Goal: Task Accomplishment & Management: Use online tool/utility

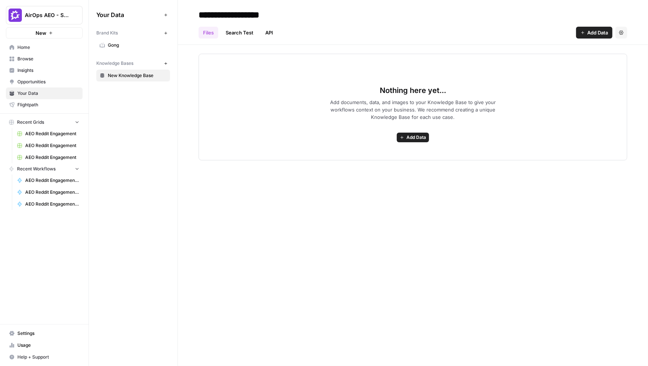
click at [131, 45] on span "Gong" at bounding box center [137, 45] width 59 height 7
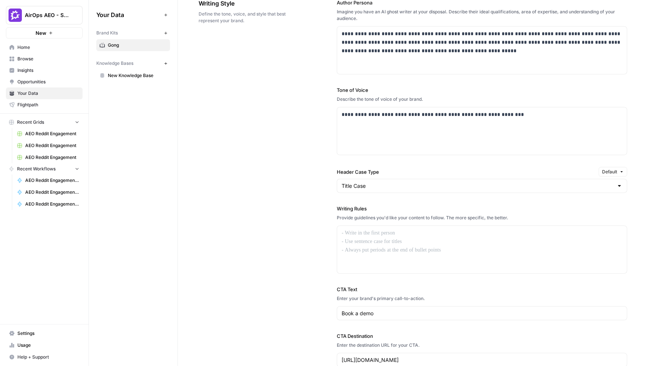
scroll to position [488, 0]
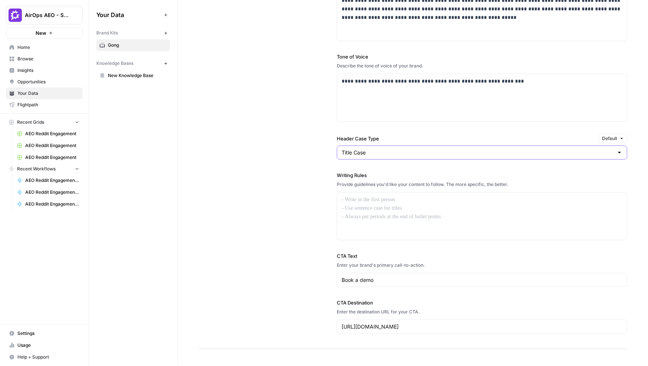
click at [366, 151] on input "Title Case" at bounding box center [478, 152] width 272 height 7
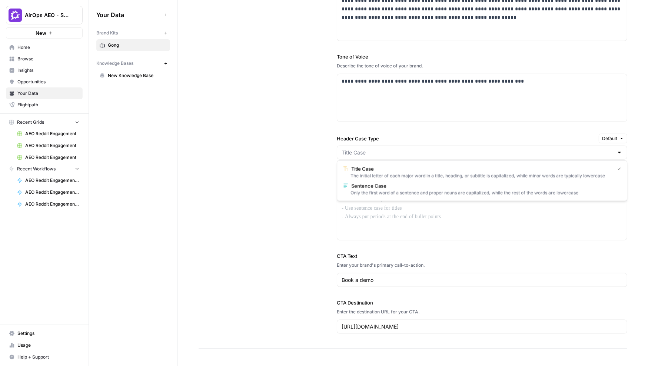
type input "Title Case"
click at [312, 178] on div "**********" at bounding box center [413, 150] width 429 height 399
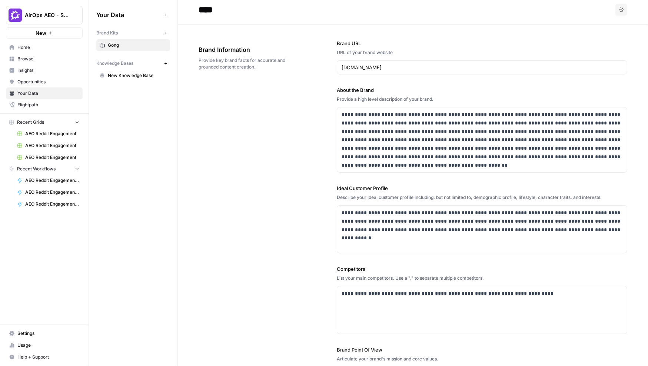
scroll to position [0, 0]
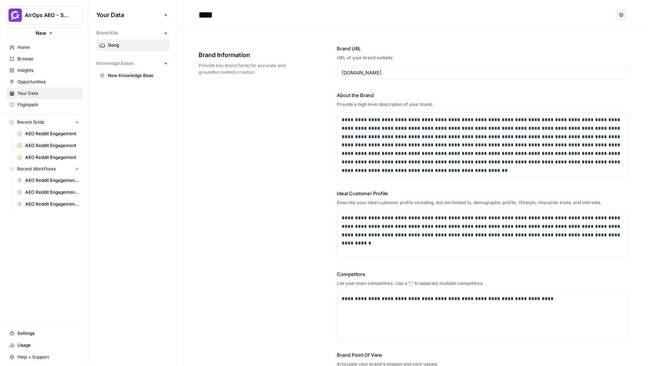
click at [127, 73] on span "New Knowledge Base" at bounding box center [137, 75] width 59 height 7
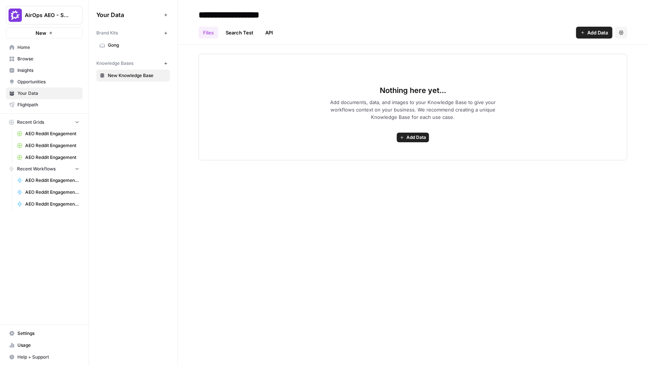
click at [413, 135] on span "Add Data" at bounding box center [417, 137] width 20 height 7
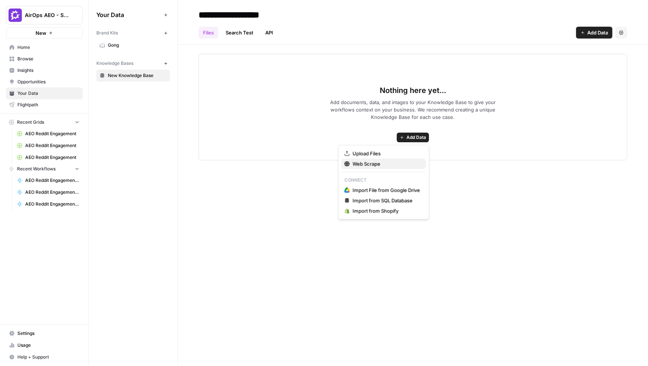
click at [372, 165] on span "Web Scrape" at bounding box center [386, 163] width 67 height 7
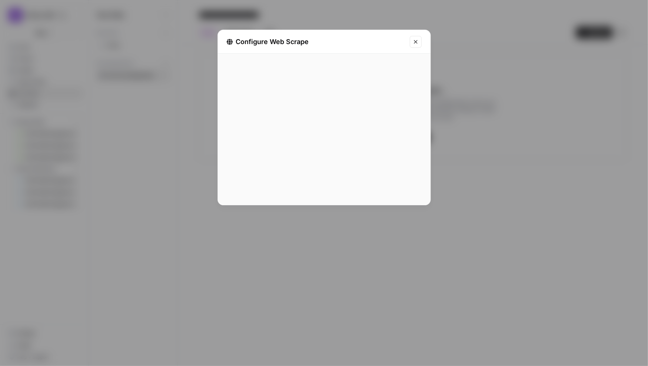
click at [230, 92] on div at bounding box center [324, 117] width 213 height 175
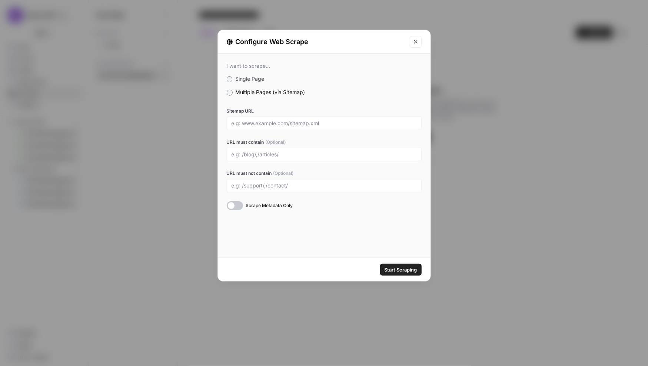
click at [414, 40] on icon "Close modal" at bounding box center [416, 42] width 6 height 6
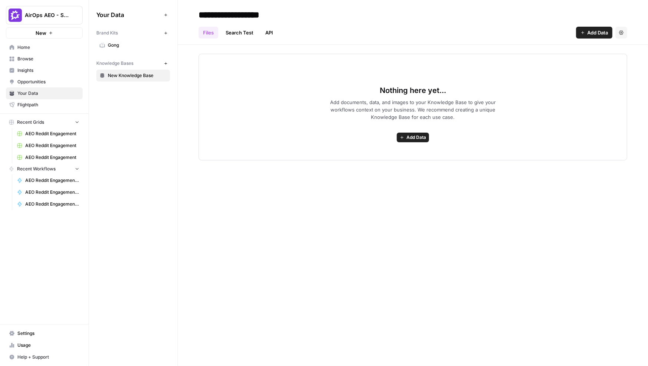
click at [416, 134] on span "Add Data" at bounding box center [417, 137] width 20 height 7
click at [267, 31] on link "API" at bounding box center [269, 33] width 17 height 12
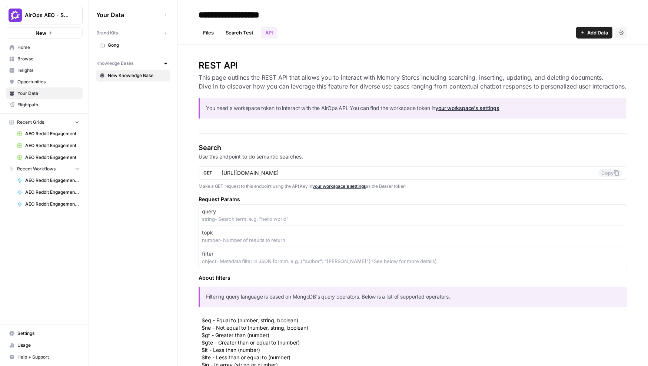
click at [206, 30] on link "Files" at bounding box center [209, 33] width 20 height 12
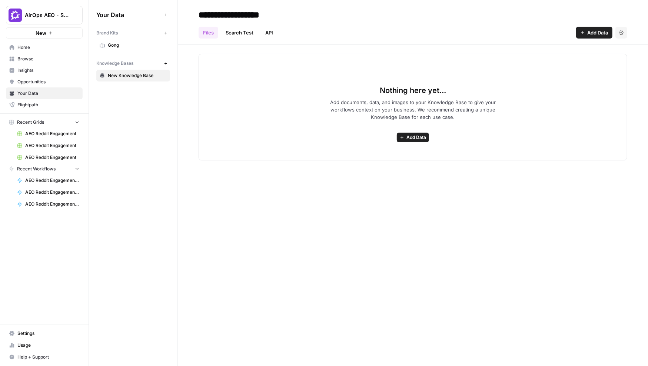
click at [132, 97] on div "Your Data Add Data Brand Kits New Gong Knowledge Bases New New Knowledge Base" at bounding box center [133, 183] width 89 height 366
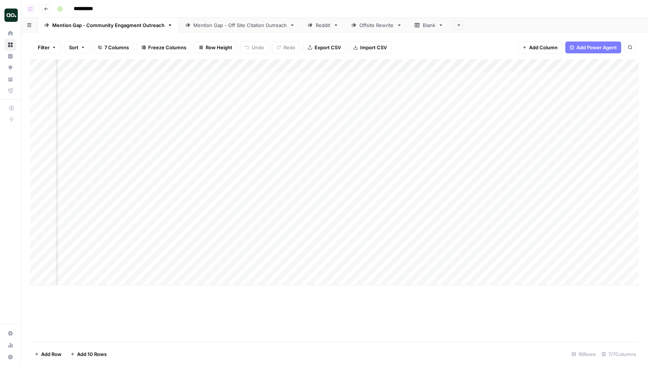
scroll to position [0, 482]
click at [582, 77] on div "Add Column" at bounding box center [334, 172] width 609 height 226
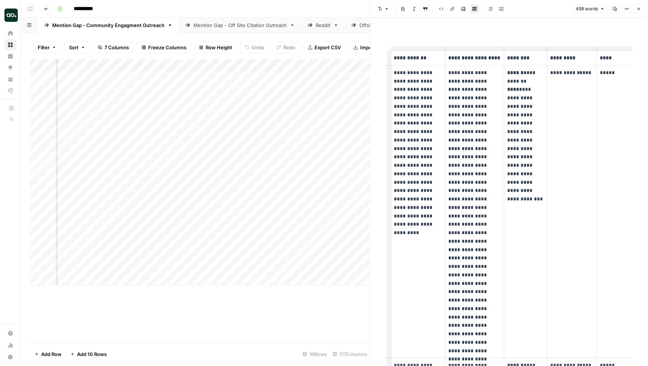
scroll to position [0, 38]
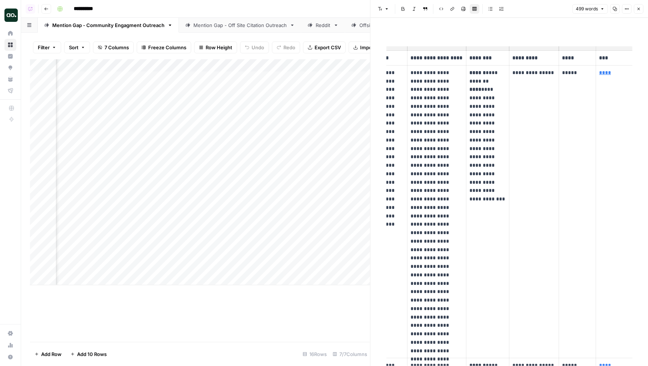
click at [601, 73] on link "****" at bounding box center [605, 72] width 12 height 5
click at [602, 72] on link "****" at bounding box center [605, 72] width 12 height 5
click at [575, 61] on icon at bounding box center [574, 62] width 4 height 4
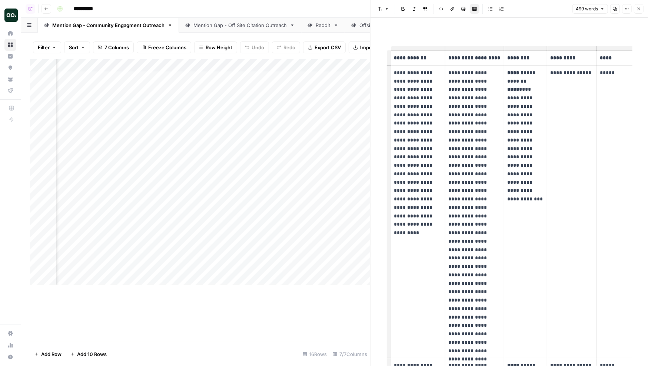
click at [521, 81] on p "**********" at bounding box center [526, 132] width 37 height 126
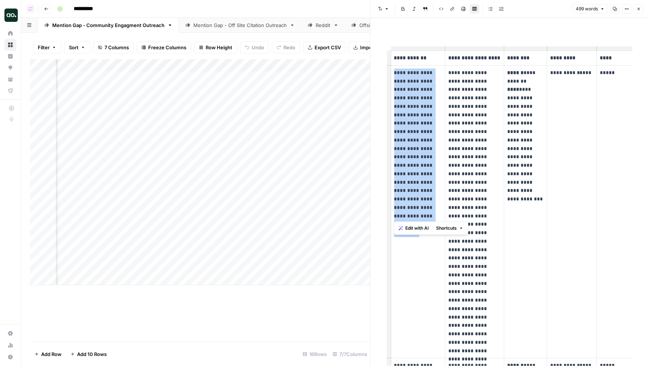
drag, startPoint x: 424, startPoint y: 216, endPoint x: 394, endPoint y: 76, distance: 143.3
click at [394, 76] on p "**********" at bounding box center [418, 145] width 48 height 152
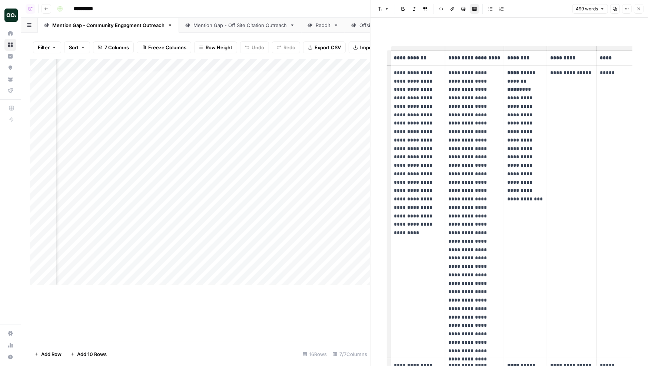
click at [483, 103] on p "**********" at bounding box center [475, 212] width 53 height 287
click at [468, 97] on p "**********" at bounding box center [475, 212] width 53 height 287
drag, startPoint x: 396, startPoint y: 73, endPoint x: 427, endPoint y: 181, distance: 112.5
click at [427, 181] on p "**********" at bounding box center [418, 145] width 48 height 152
click at [639, 9] on icon "button" at bounding box center [639, 9] width 3 height 3
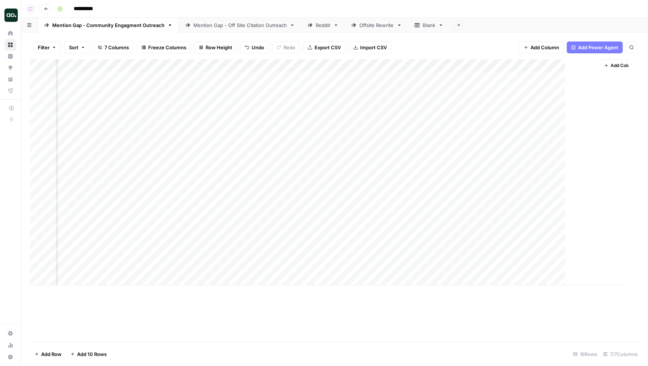
scroll to position [0, 473]
click at [237, 26] on div "Mention Gap - Off Site Citation Outreach" at bounding box center [240, 25] width 93 height 7
click at [582, 77] on div "Add Column" at bounding box center [334, 184] width 609 height 251
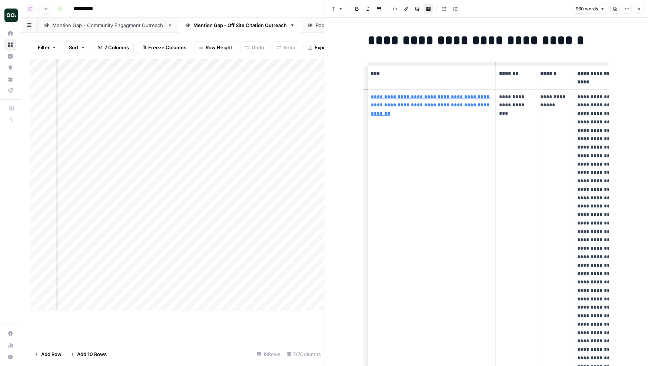
scroll to position [0, 58]
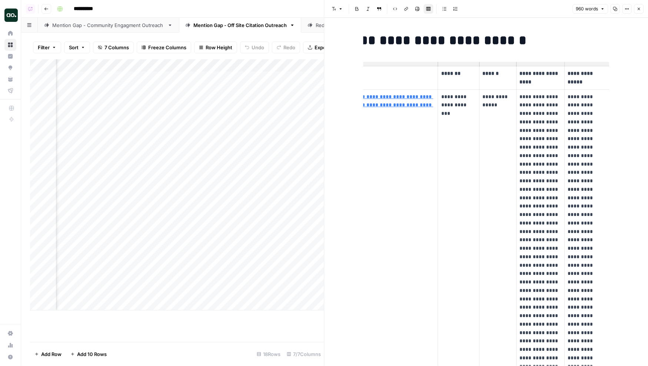
click at [458, 107] on p "**********" at bounding box center [459, 105] width 35 height 25
click at [495, 102] on p "**********" at bounding box center [498, 101] width 31 height 17
drag, startPoint x: 507, startPoint y: 106, endPoint x: 480, endPoint y: 94, distance: 29.0
click at [480, 94] on td "**********" at bounding box center [498, 273] width 37 height 369
click at [549, 105] on p "**********" at bounding box center [541, 274] width 42 height 363
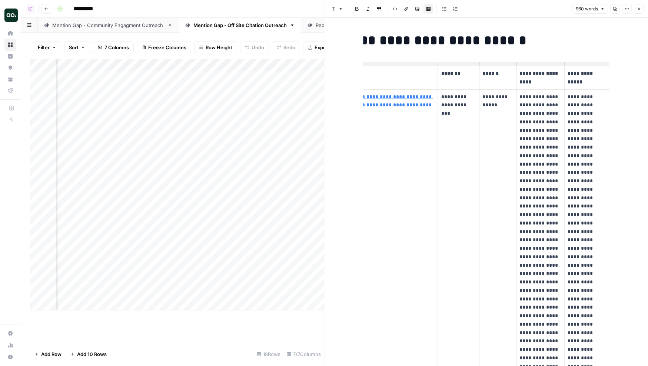
click at [520, 97] on p "**********" at bounding box center [541, 274] width 42 height 363
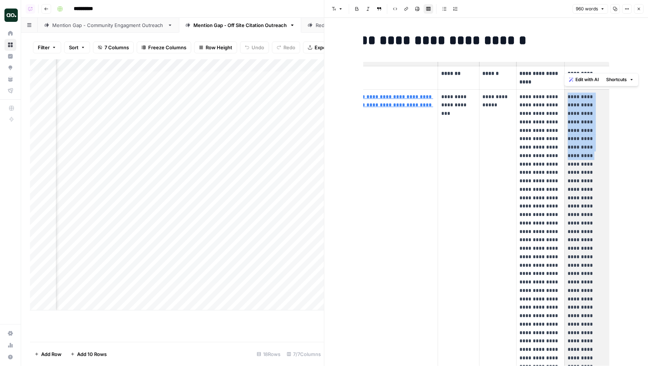
drag, startPoint x: 568, startPoint y: 96, endPoint x: 588, endPoint y: 139, distance: 47.8
click at [588, 139] on p "**********" at bounding box center [587, 266] width 39 height 346
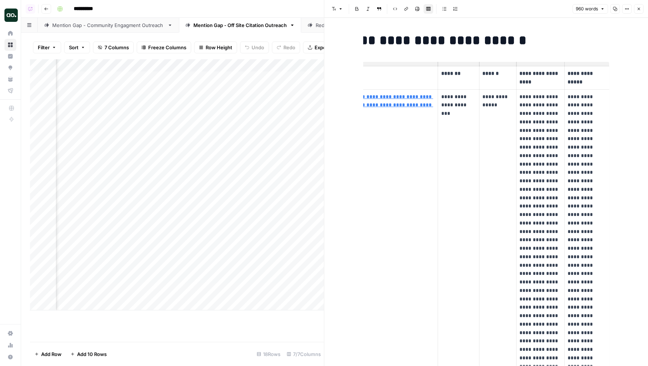
click at [575, 107] on p "**********" at bounding box center [587, 266] width 39 height 346
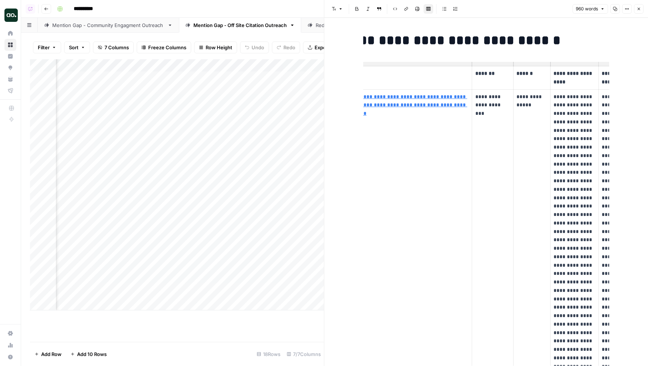
scroll to position [0, 0]
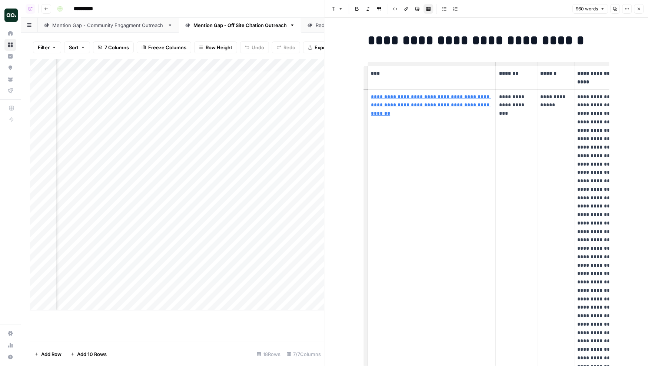
click at [641, 7] on icon "button" at bounding box center [639, 9] width 4 height 4
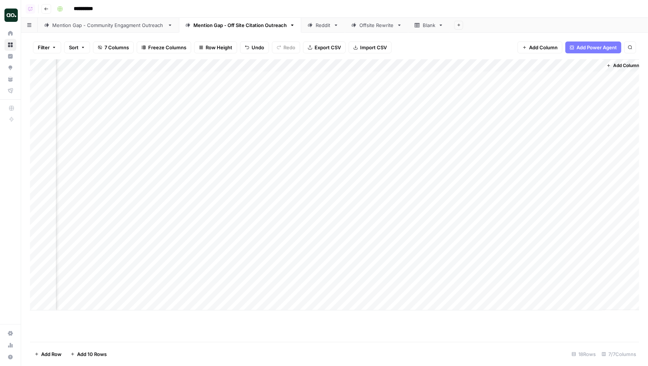
scroll to position [0, 79]
click at [399, 45] on div "Filter Sort 7 Columns Freeze Columns Row Height Undo Redo Export CSV Import CSV…" at bounding box center [334, 48] width 609 height 24
click at [473, 14] on div "**********" at bounding box center [347, 9] width 587 height 12
click at [483, 14] on div "**********" at bounding box center [347, 9] width 587 height 12
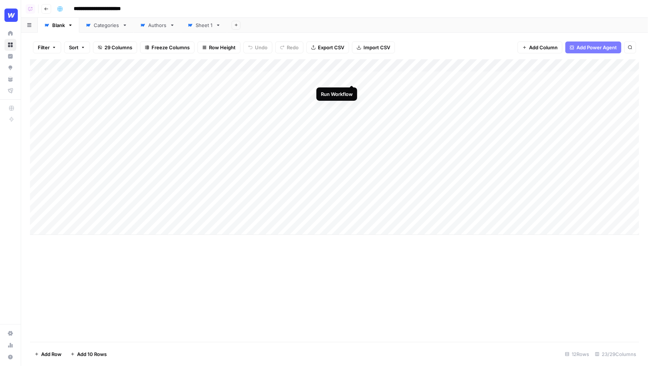
click at [351, 76] on div "Add Column" at bounding box center [334, 147] width 609 height 176
drag, startPoint x: 69, startPoint y: 77, endPoint x: 113, endPoint y: 202, distance: 133.3
click at [113, 203] on div "Add Column" at bounding box center [334, 147] width 609 height 176
click at [169, 57] on div "Filter Sort 29 Columns Freeze Columns Row Height Undo Redo Export CSV Import CS…" at bounding box center [334, 48] width 609 height 24
click at [282, 57] on div "Filter Sort 29 Columns Freeze Columns Row Height Undo Redo Export CSV Import CS…" at bounding box center [334, 48] width 609 height 24
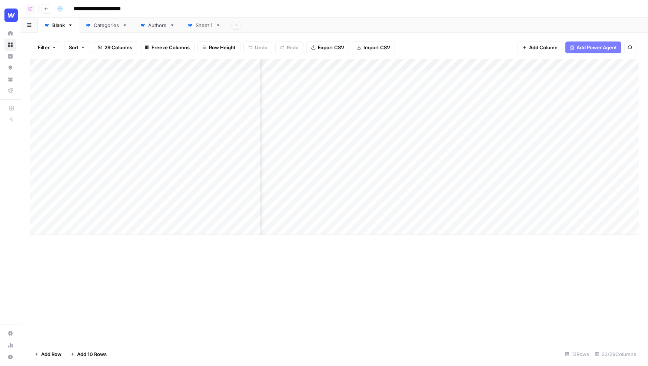
scroll to position [0, 308]
click at [422, 90] on div "Add Column" at bounding box center [334, 147] width 609 height 176
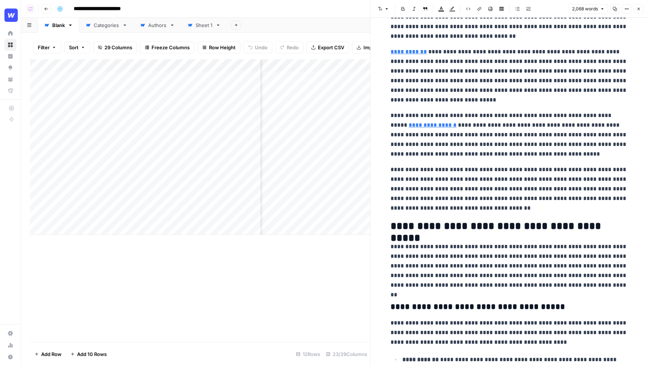
scroll to position [217, 0]
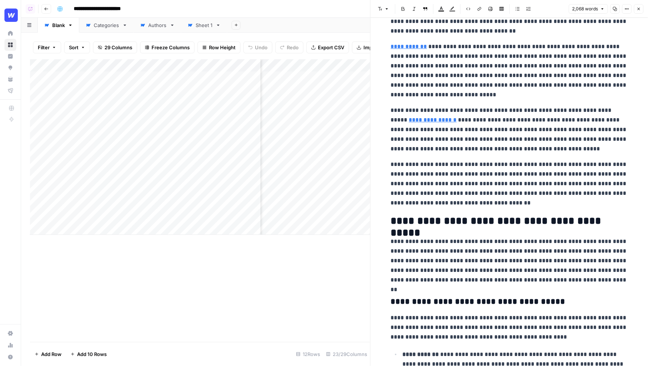
click at [467, 201] on p "**********" at bounding box center [509, 184] width 237 height 48
click at [473, 204] on p "**********" at bounding box center [509, 184] width 237 height 48
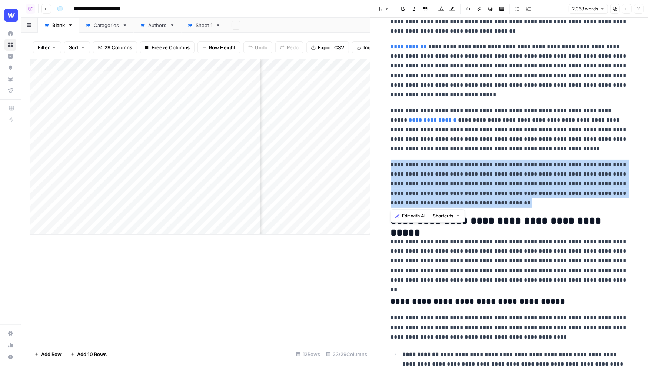
drag, startPoint x: 462, startPoint y: 204, endPoint x: 389, endPoint y: 167, distance: 81.1
click at [416, 216] on span "Edit with AI" at bounding box center [413, 216] width 23 height 7
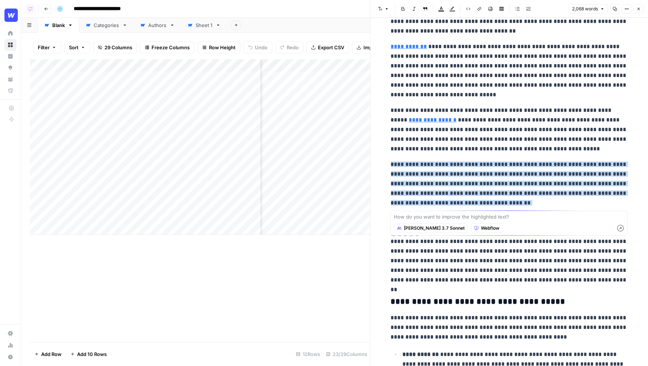
click at [416, 229] on span "Claude 3.7 Sonnet" at bounding box center [434, 228] width 61 height 7
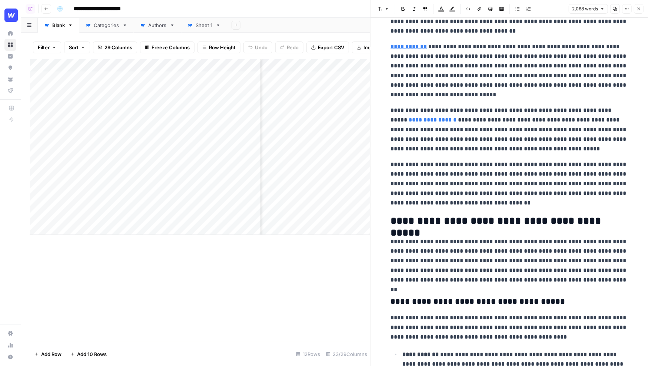
click at [460, 201] on p "**********" at bounding box center [509, 184] width 237 height 48
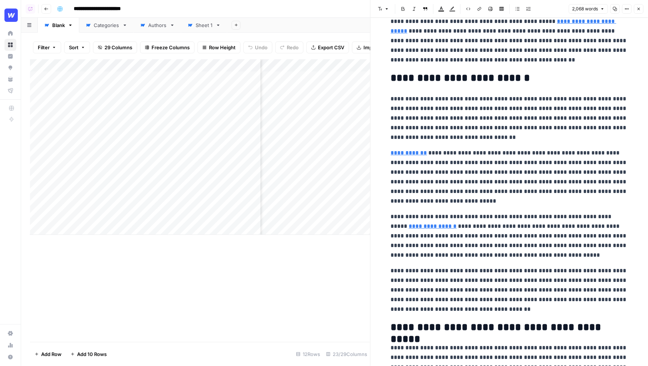
scroll to position [0, 0]
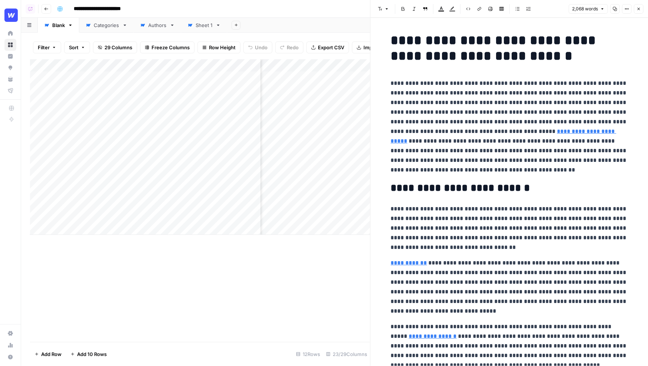
click at [640, 9] on icon "button" at bounding box center [639, 9] width 4 height 4
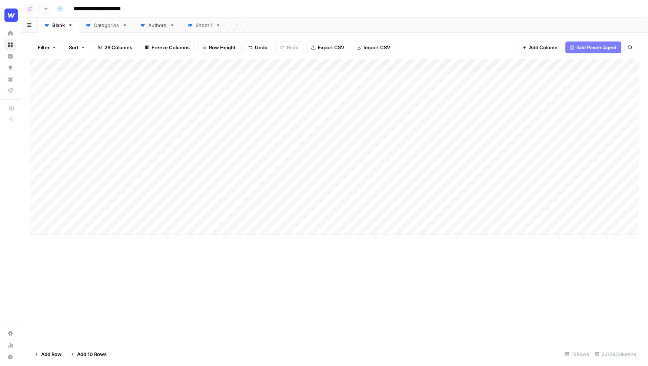
click at [588, 50] on span "Add Power Agent" at bounding box center [597, 47] width 40 height 7
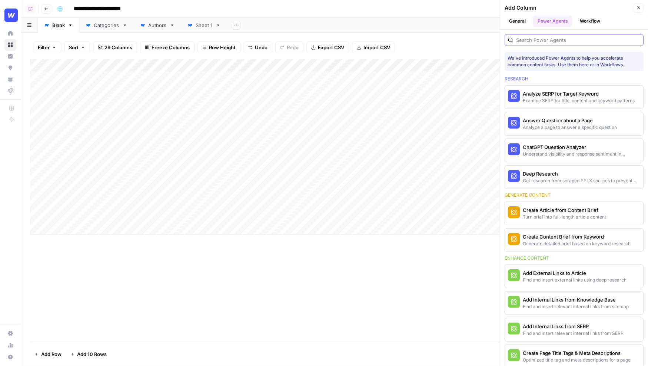
click at [553, 39] on input "search" at bounding box center [578, 39] width 124 height 7
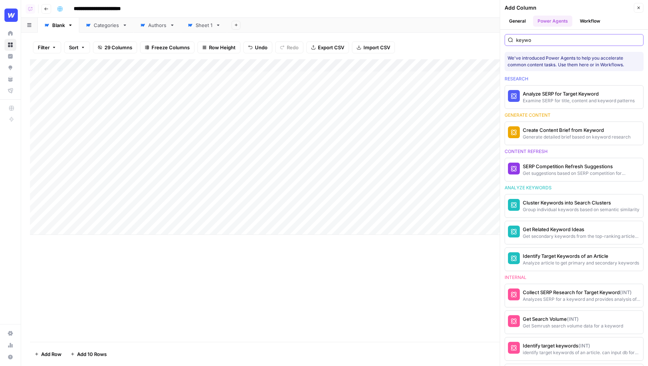
type input "keywor"
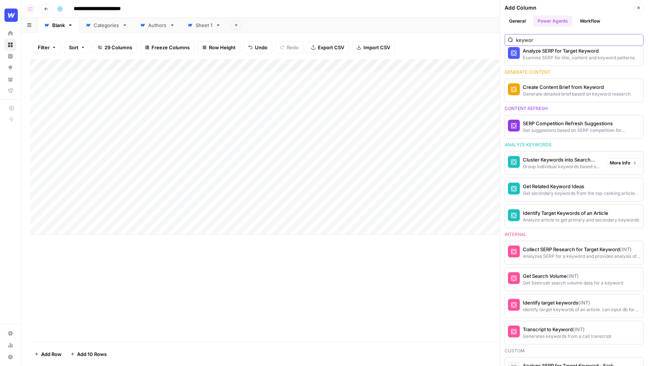
scroll to position [44, 0]
click at [636, 40] on input "keywor" at bounding box center [578, 39] width 124 height 7
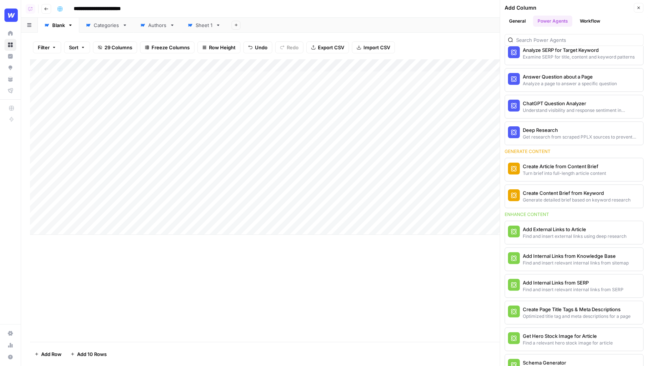
click at [639, 6] on icon "button" at bounding box center [639, 8] width 4 height 4
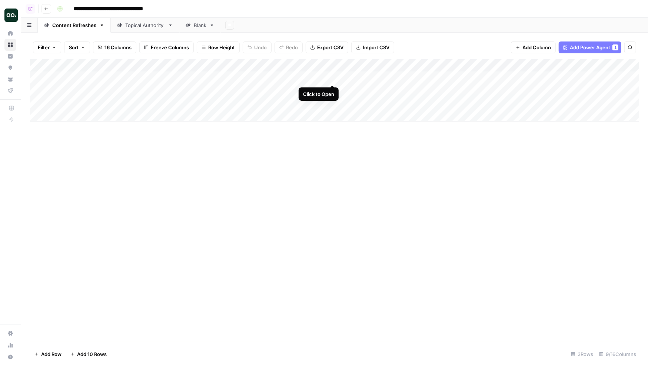
click at [333, 76] on div "Add Column" at bounding box center [334, 90] width 609 height 62
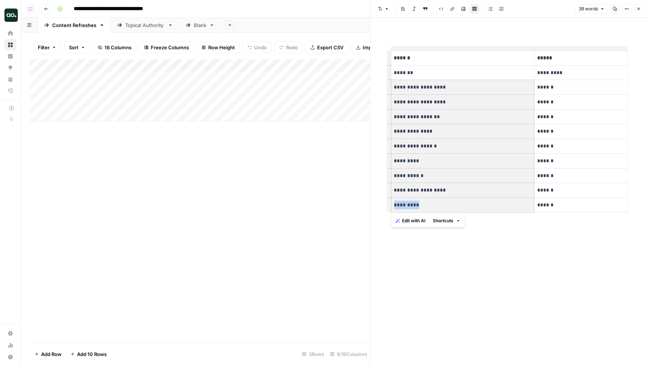
drag, startPoint x: 393, startPoint y: 85, endPoint x: 482, endPoint y: 205, distance: 149.2
click at [482, 205] on tbody "**********" at bounding box center [509, 132] width 237 height 162
click at [482, 205] on p "*********" at bounding box center [462, 205] width 137 height 9
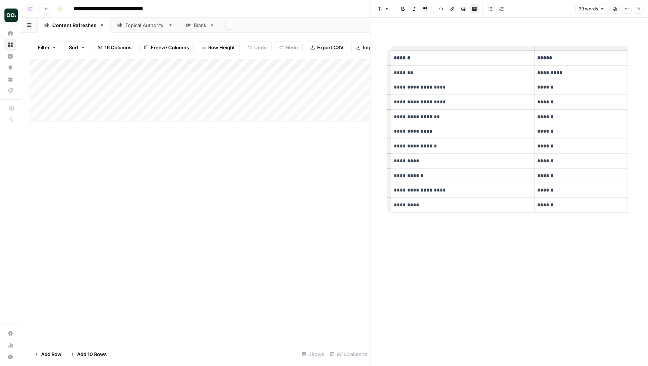
click at [637, 10] on icon "button" at bounding box center [639, 9] width 4 height 4
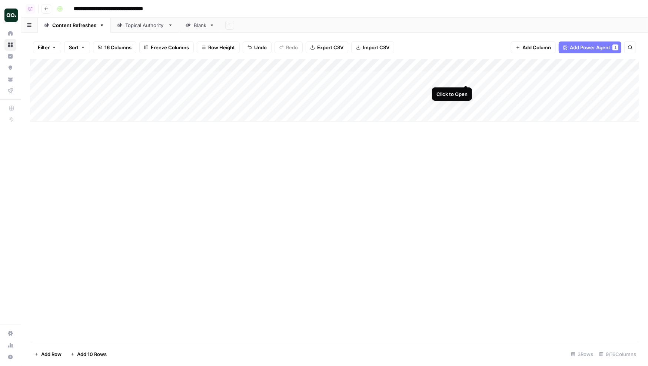
click at [467, 78] on div "Add Column" at bounding box center [334, 90] width 609 height 62
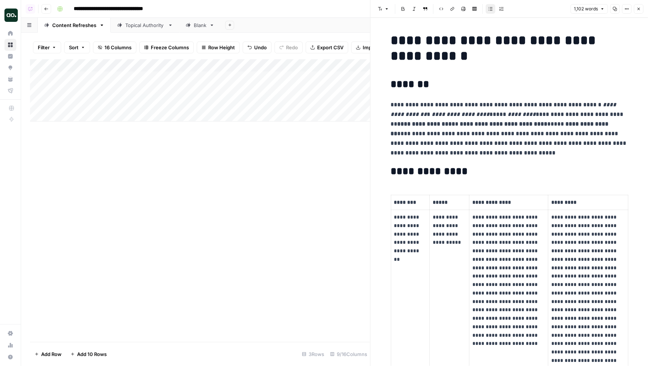
click at [639, 7] on icon "button" at bounding box center [639, 9] width 4 height 4
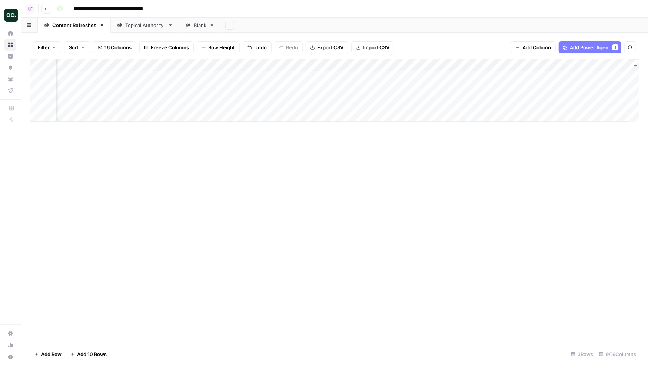
scroll to position [0, 146]
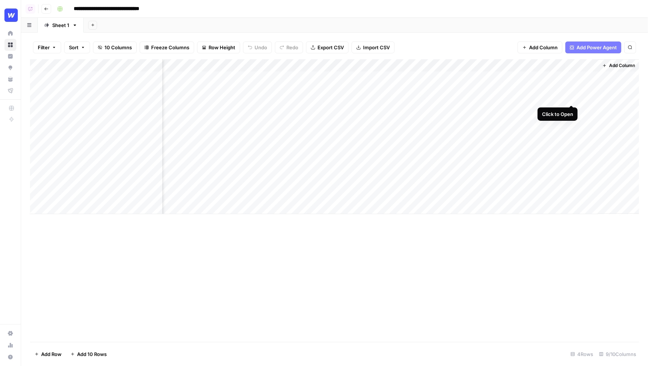
click at [572, 76] on div "Add Column" at bounding box center [334, 136] width 609 height 155
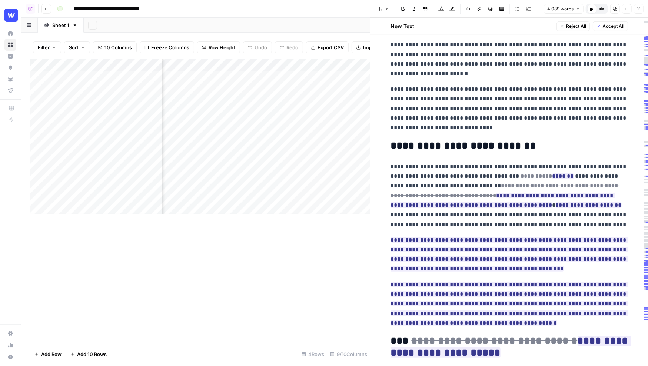
scroll to position [228, 0]
click at [640, 8] on icon "button" at bounding box center [639, 9] width 3 height 3
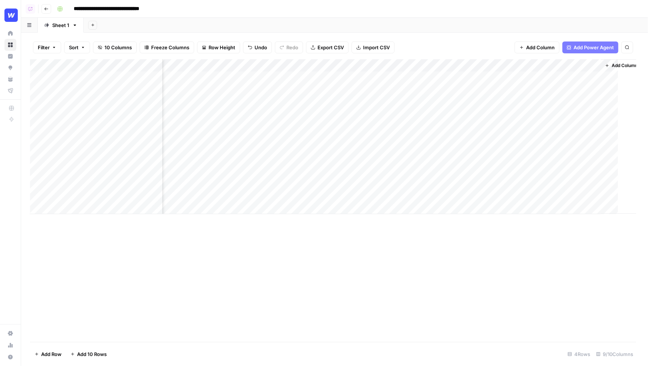
scroll to position [0, 337]
click at [361, 66] on div "Add Column" at bounding box center [334, 200] width 609 height 283
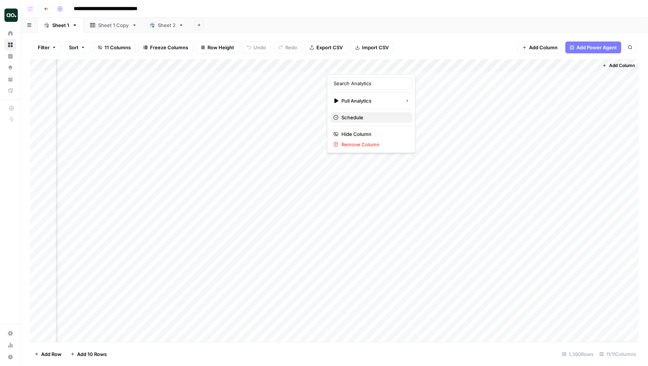
click at [351, 118] on span "Schedule" at bounding box center [374, 117] width 65 height 7
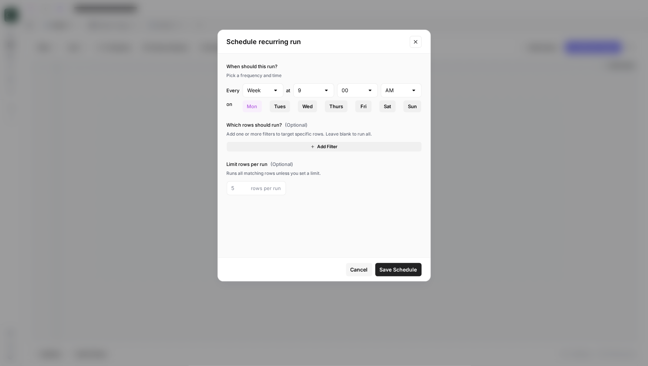
click at [417, 45] on button "Close modal" at bounding box center [416, 42] width 12 height 12
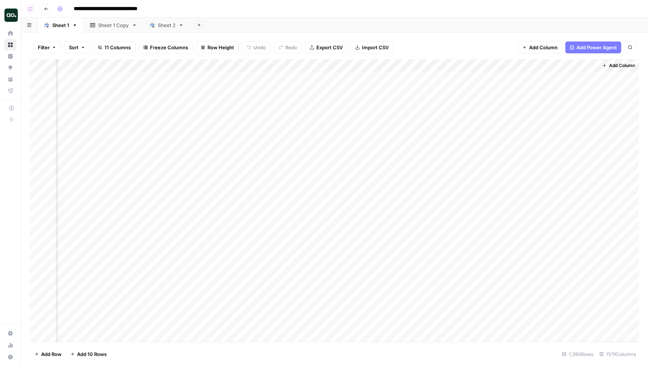
scroll to position [0, 285]
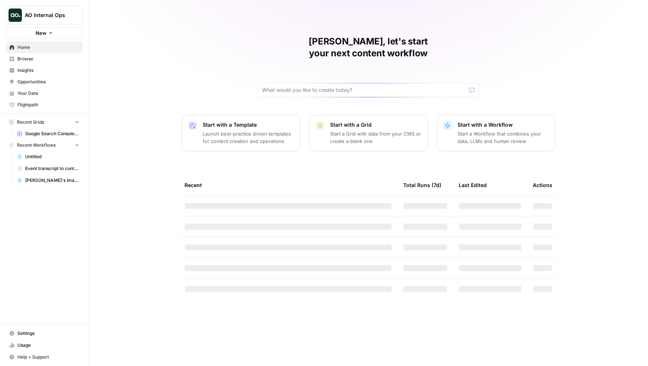
click at [486, 121] on p "Start with a Workflow" at bounding box center [503, 124] width 91 height 7
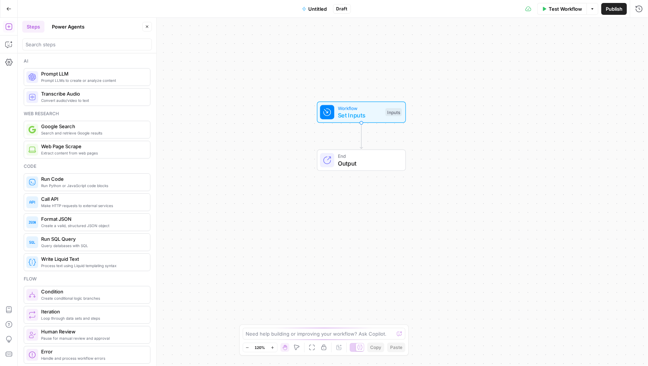
drag, startPoint x: 262, startPoint y: 156, endPoint x: 290, endPoint y: 97, distance: 66.2
click at [290, 96] on div "Workflow Set Inputs Inputs End Output" at bounding box center [333, 192] width 631 height 348
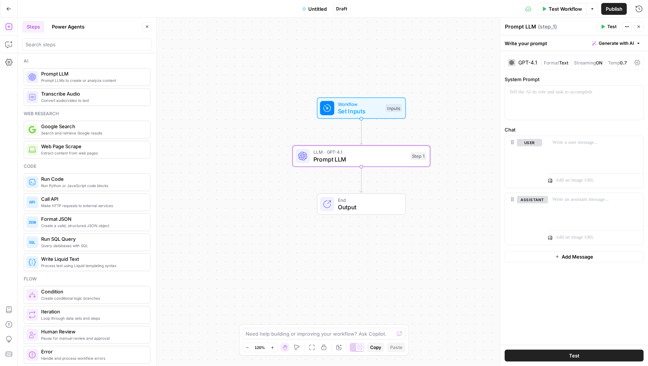
click at [531, 63] on div "GPT-4.1" at bounding box center [528, 62] width 19 height 5
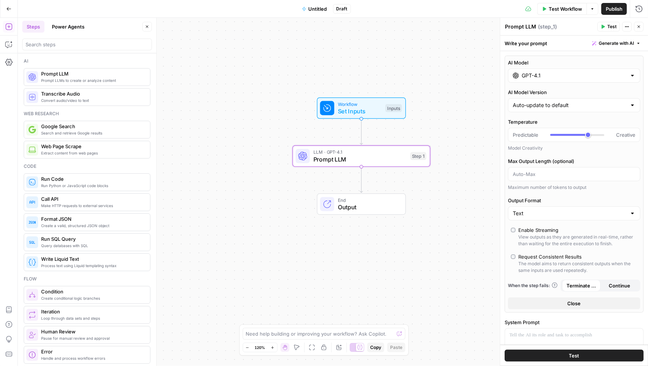
click at [536, 77] on input "GPT-4.1" at bounding box center [574, 75] width 105 height 7
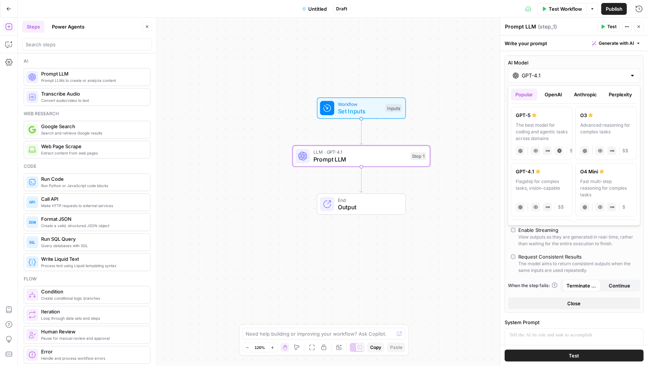
click at [556, 95] on button "OpenAI" at bounding box center [554, 95] width 26 height 12
click at [586, 95] on button "Anthropic" at bounding box center [586, 95] width 32 height 12
click at [618, 95] on button "Perplexity" at bounding box center [621, 95] width 32 height 12
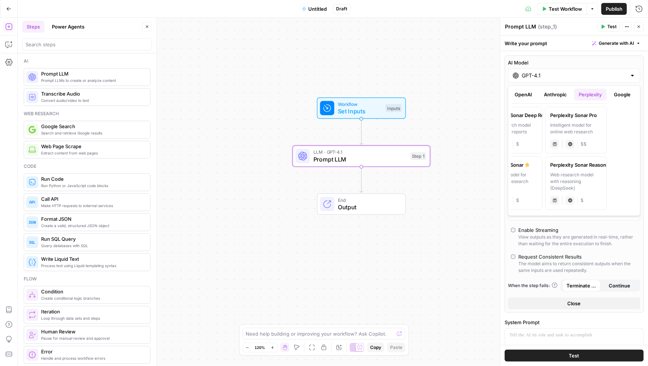
scroll to position [0, 32]
click at [618, 95] on button "Google" at bounding box center [622, 95] width 26 height 12
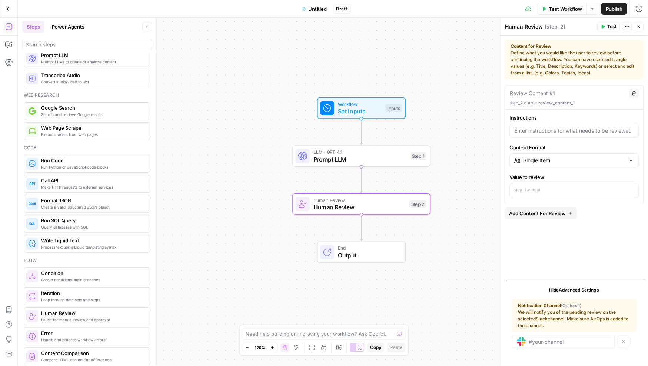
scroll to position [0, 0]
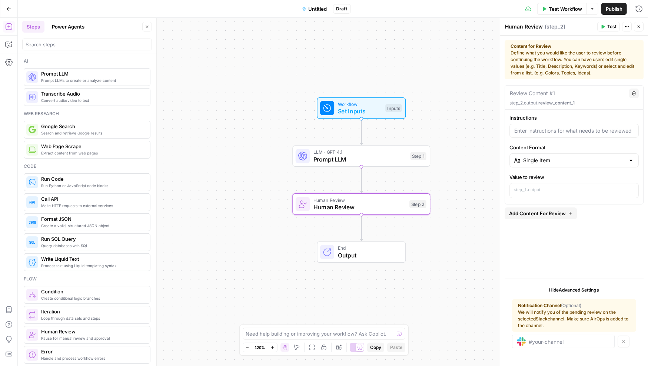
click at [70, 27] on button "Power Agents" at bounding box center [68, 27] width 42 height 12
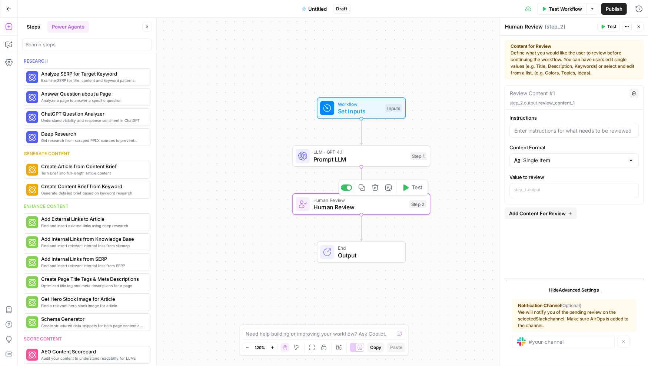
click at [377, 191] on icon "button" at bounding box center [375, 188] width 6 height 6
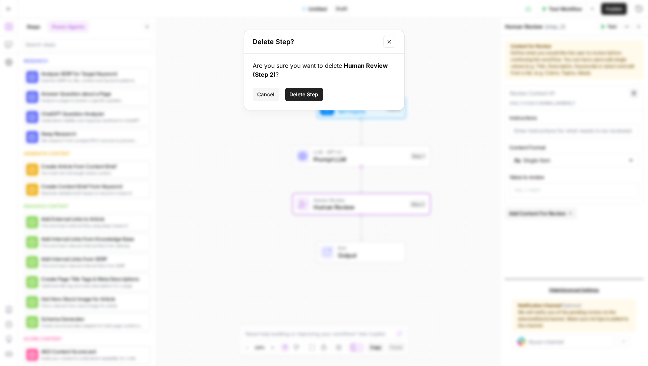
click at [308, 93] on span "Delete Step" at bounding box center [304, 94] width 29 height 7
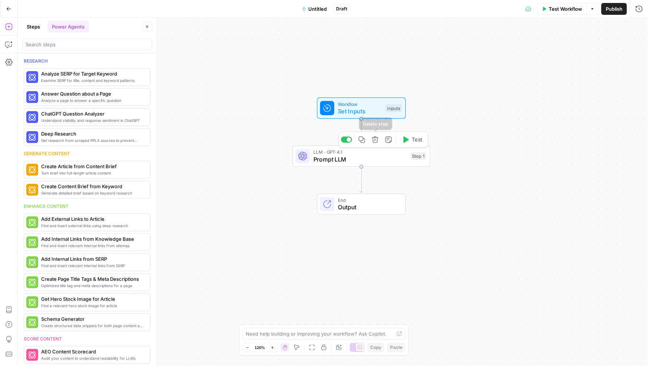
click at [375, 140] on icon "button" at bounding box center [375, 139] width 6 height 6
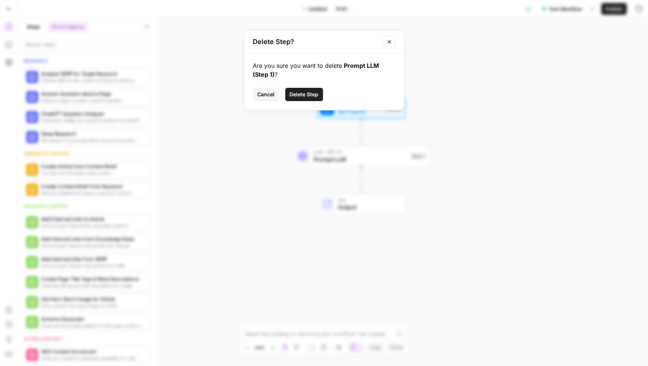
click at [311, 89] on button "Delete Step" at bounding box center [304, 94] width 38 height 13
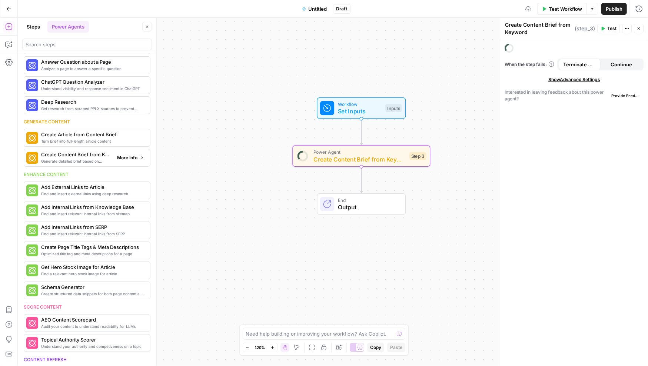
scroll to position [113, 0]
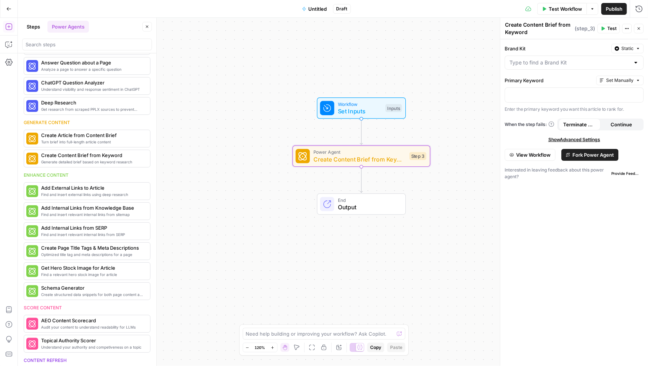
click at [590, 155] on span "Fork Power Agent" at bounding box center [594, 154] width 42 height 7
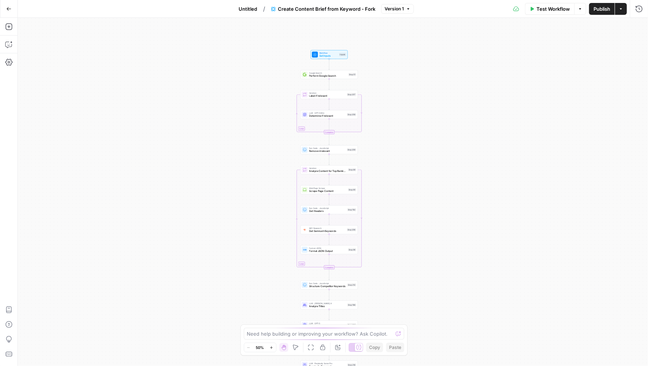
drag, startPoint x: 379, startPoint y: 97, endPoint x: 375, endPoint y: 185, distance: 87.9
click at [375, 185] on div "Workflow Set Inputs Inputs Google Search Perform Google Search Step 51 Loop Ite…" at bounding box center [333, 192] width 631 height 348
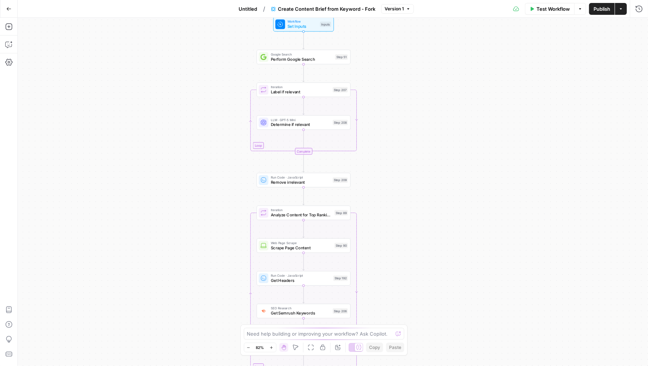
drag, startPoint x: 372, startPoint y: 99, endPoint x: 372, endPoint y: 119, distance: 20.8
click at [372, 119] on div "Workflow Set Inputs Inputs Google Search Perform Google Search Step 51 Loop Ite…" at bounding box center [333, 192] width 631 height 348
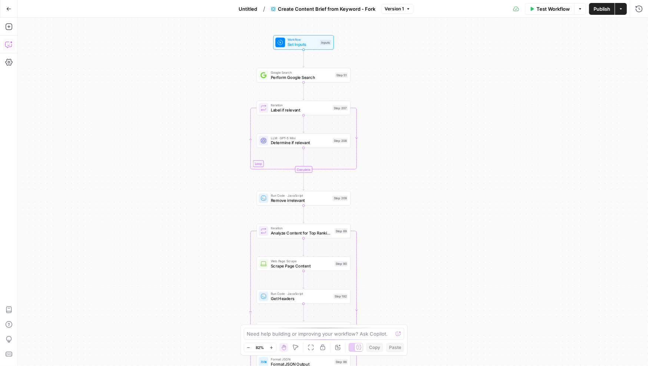
click at [10, 42] on icon "button" at bounding box center [8, 44] width 7 height 7
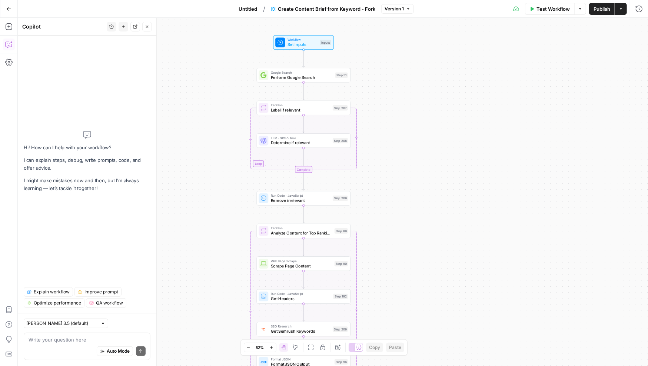
click at [52, 290] on span "Explain workflow" at bounding box center [52, 292] width 36 height 7
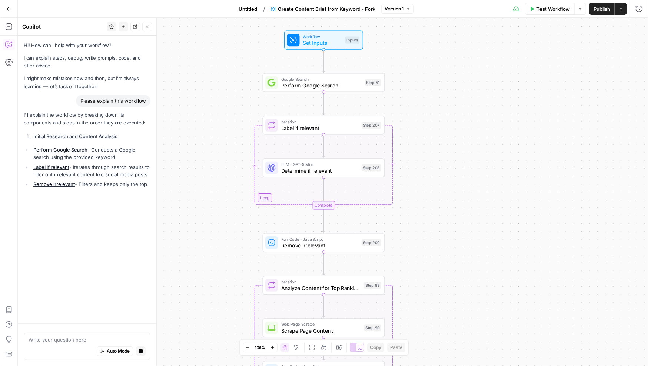
drag, startPoint x: 241, startPoint y: 99, endPoint x: 242, endPoint y: 116, distance: 17.1
click at [242, 116] on div "Workflow Set Inputs Inputs Google Search Perform Google Search Step 51 Loop Ite…" at bounding box center [333, 192] width 631 height 348
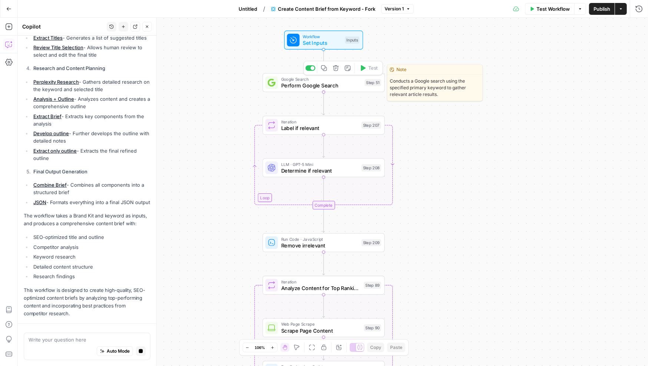
scroll to position [348, 0]
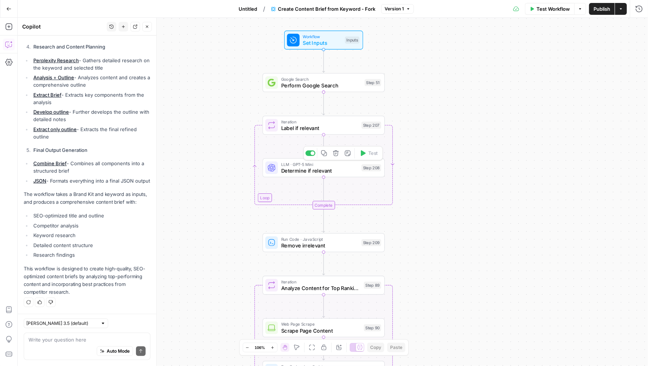
click at [297, 171] on span "Determine if relevant" at bounding box center [319, 171] width 77 height 8
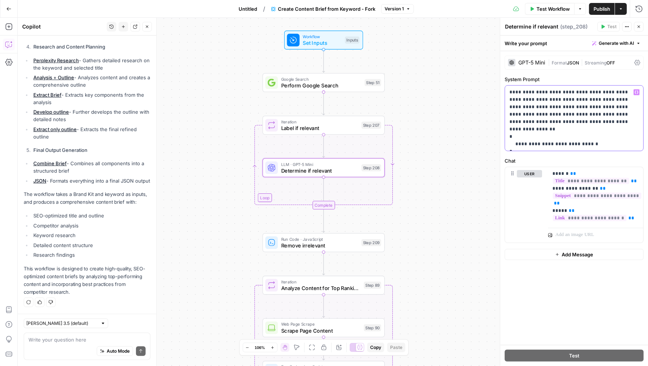
click at [536, 93] on p "**********" at bounding box center [575, 118] width 130 height 59
drag, startPoint x: 568, startPoint y: 99, endPoint x: 601, endPoint y: 106, distance: 33.7
click at [601, 106] on p "**********" at bounding box center [575, 118] width 130 height 59
click at [632, 106] on p "**********" at bounding box center [575, 118] width 130 height 59
click at [641, 26] on icon "button" at bounding box center [639, 26] width 4 height 4
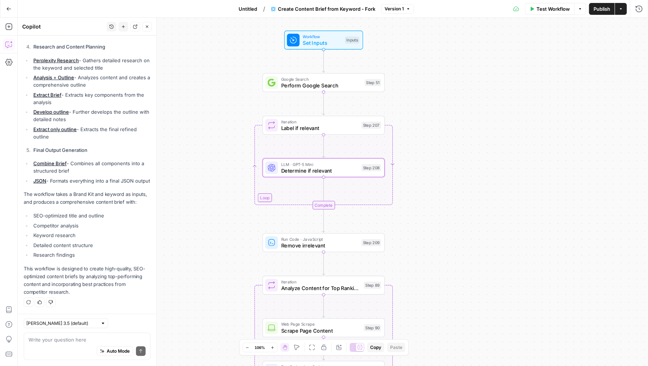
click at [7, 8] on icon "button" at bounding box center [8, 8] width 5 height 5
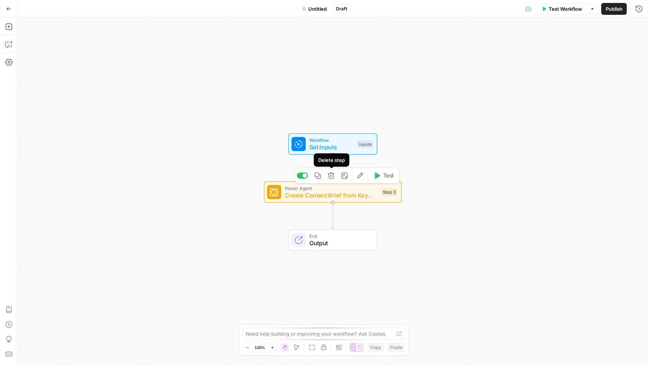
click at [330, 176] on icon "button" at bounding box center [331, 175] width 7 height 7
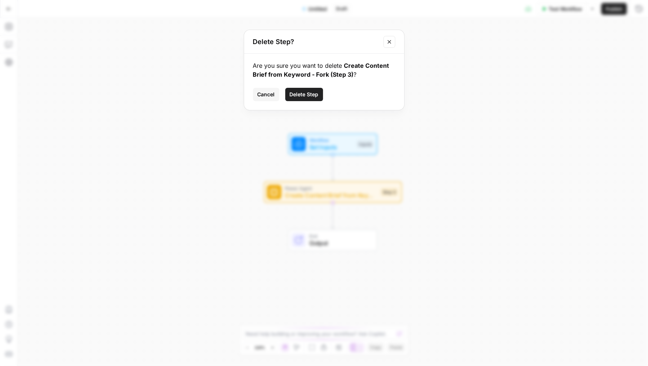
click at [303, 93] on span "Delete Step" at bounding box center [304, 94] width 29 height 7
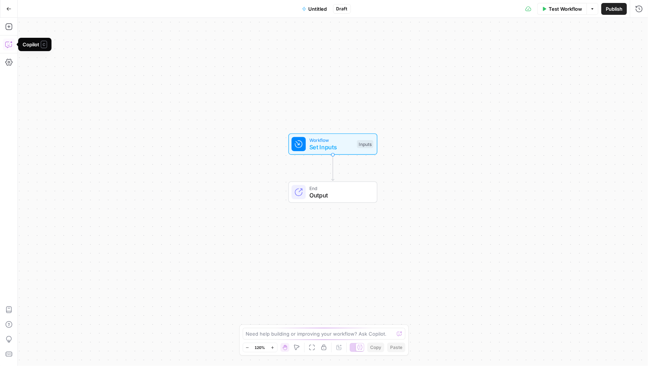
click at [10, 45] on icon "button" at bounding box center [8, 44] width 7 height 7
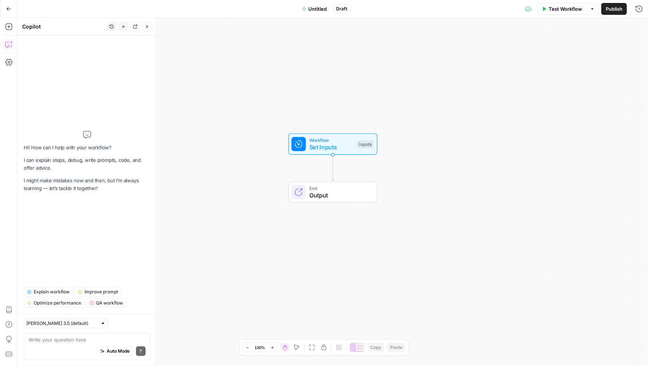
click at [60, 340] on textarea at bounding box center [87, 339] width 117 height 7
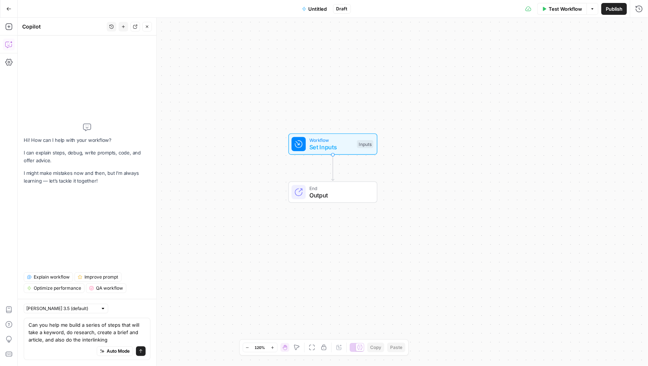
type textarea "Can you help me build a series of steps that will take a keyword, do research, …"
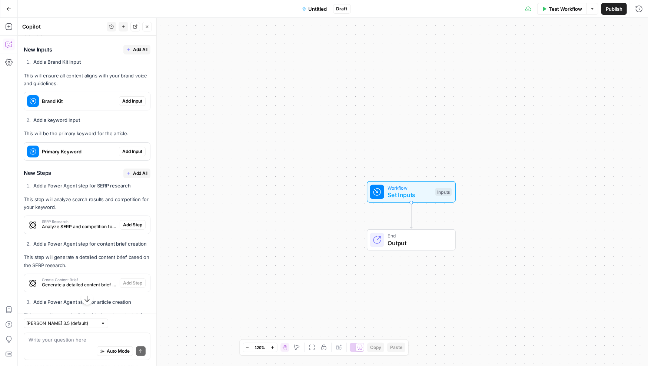
scroll to position [146, 0]
click at [135, 49] on span "Add All" at bounding box center [140, 50] width 14 height 7
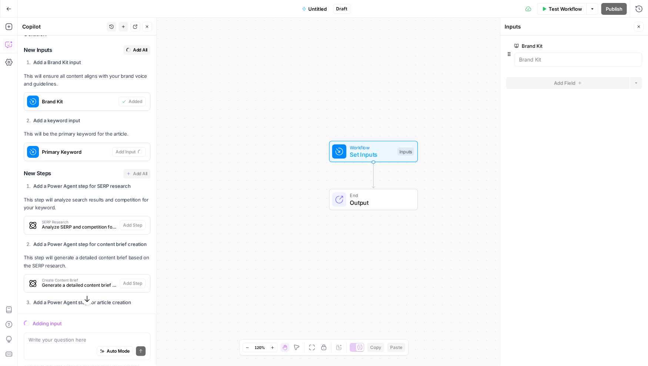
drag, startPoint x: 295, startPoint y: 224, endPoint x: 254, endPoint y: 179, distance: 60.3
click at [254, 179] on div "Workflow Set Inputs Inputs End Output" at bounding box center [333, 192] width 631 height 348
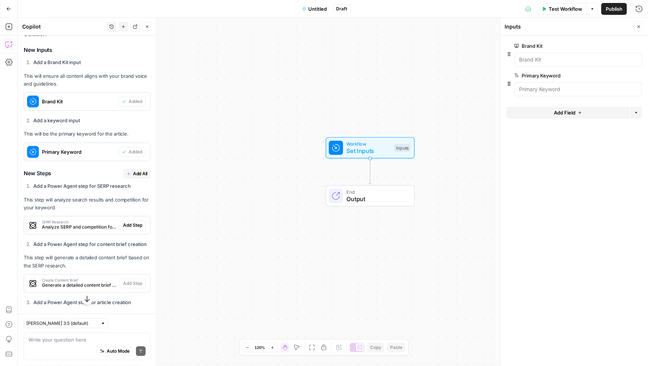
click at [137, 173] on span "Add All" at bounding box center [140, 174] width 14 height 7
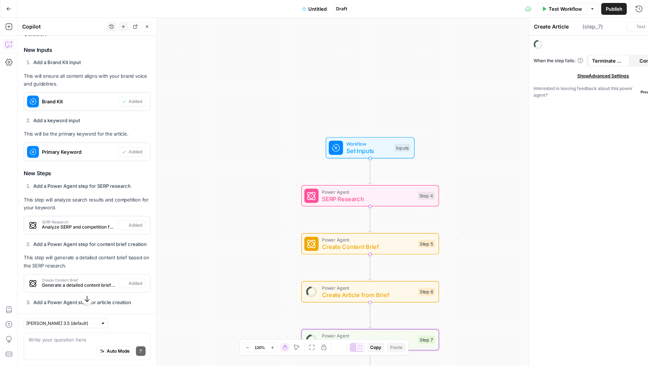
type textarea "Add Internal Links"
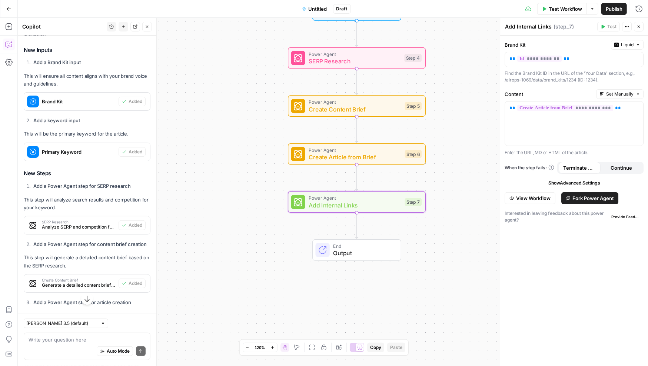
drag, startPoint x: 258, startPoint y: 237, endPoint x: 247, endPoint y: 86, distance: 152.1
click at [247, 86] on div "Workflow Set Inputs Inputs Power Agent SERP Research Step 4 Power Agent Create …" at bounding box center [333, 192] width 631 height 348
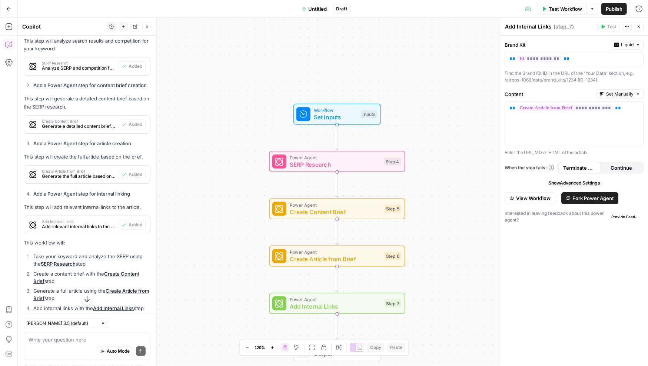
scroll to position [397, 0]
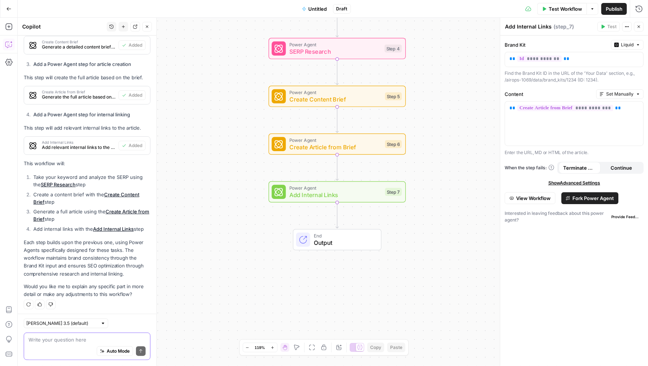
click at [53, 343] on textarea at bounding box center [87, 339] width 117 height 7
type textarea "can we also add page tags and schema?"
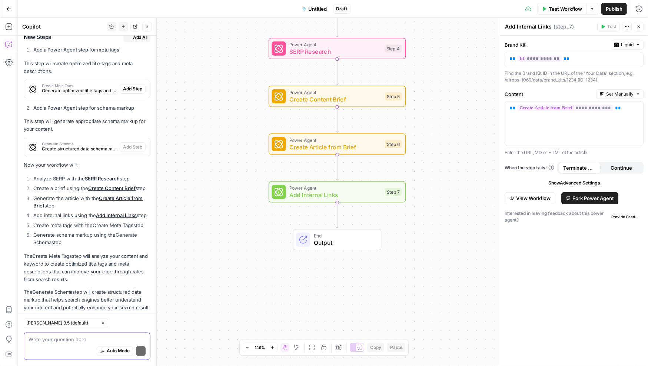
scroll to position [767, 0]
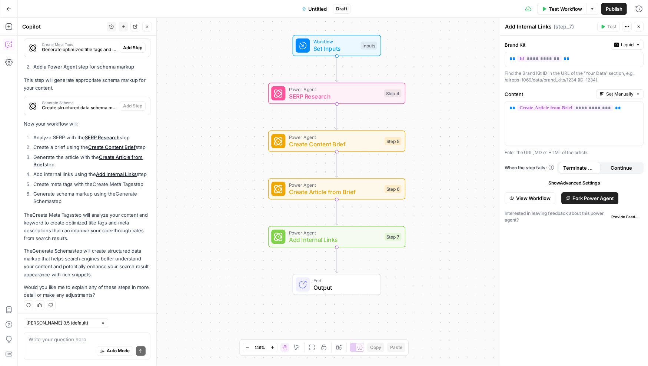
drag, startPoint x: 233, startPoint y: 100, endPoint x: 232, endPoint y: 145, distance: 44.9
click at [232, 145] on div "Workflow Set Inputs Inputs Power Agent SERP Research Step 4 Power Agent Create …" at bounding box center [333, 192] width 631 height 348
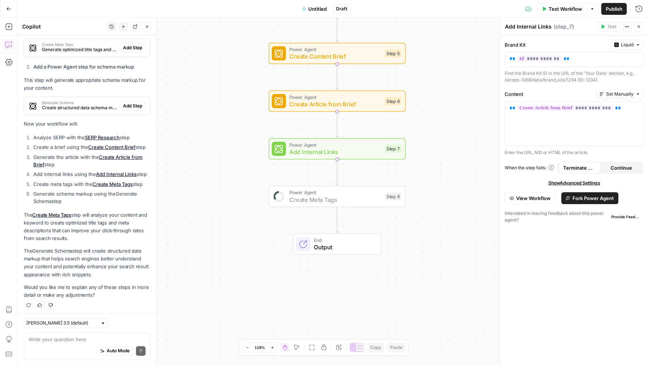
click at [130, 45] on span "Add Step" at bounding box center [132, 47] width 19 height 7
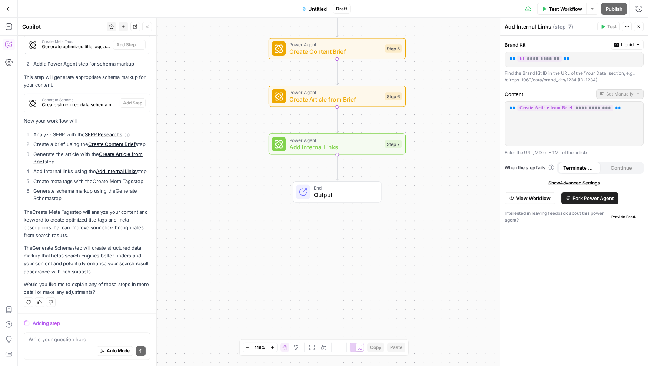
scroll to position [755, 0]
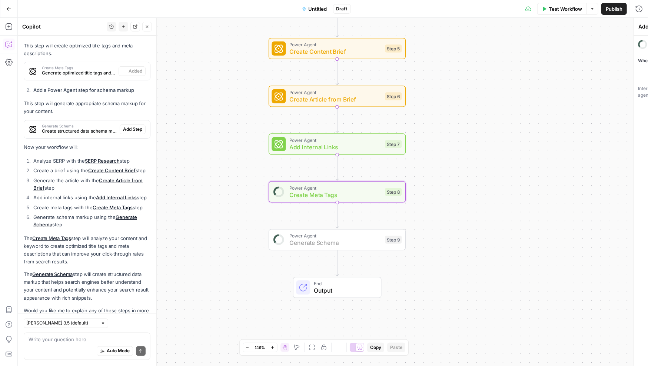
type textarea "Create Meta Tags"
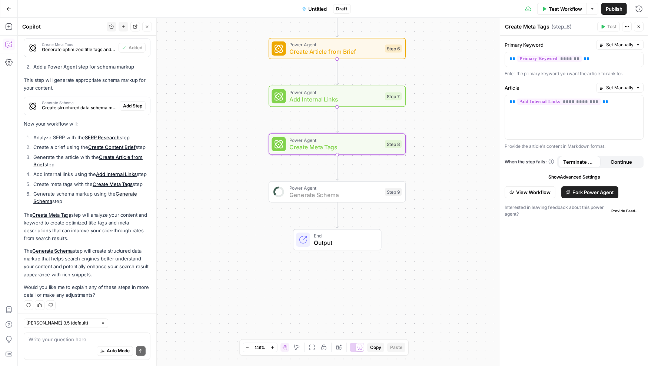
click at [132, 103] on span "Add Step" at bounding box center [132, 106] width 19 height 7
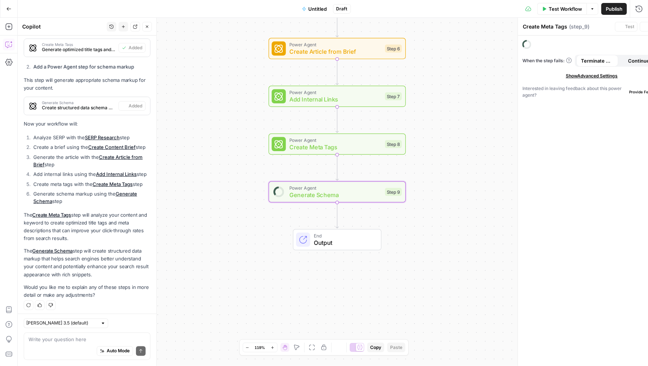
type textarea "Generate Schema"
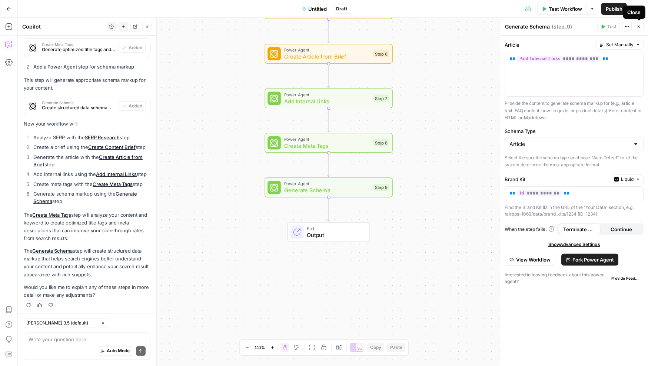
click at [639, 24] on icon "button" at bounding box center [639, 26] width 4 height 4
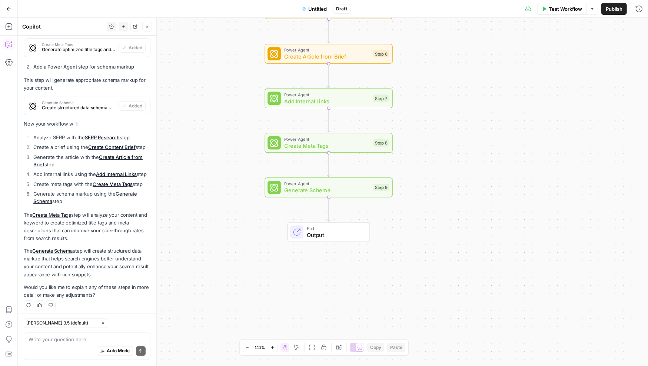
click at [145, 25] on icon "button" at bounding box center [147, 26] width 4 height 4
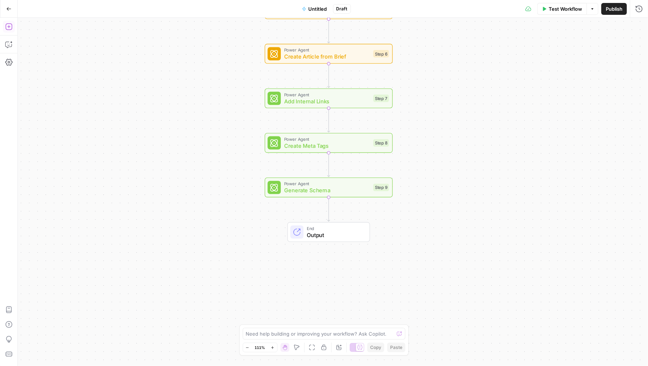
click at [10, 27] on icon "button" at bounding box center [8, 26] width 7 height 7
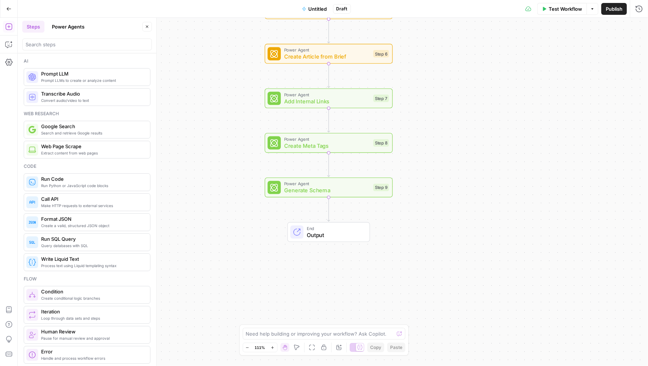
click at [75, 28] on button "Power Agents" at bounding box center [68, 27] width 42 height 12
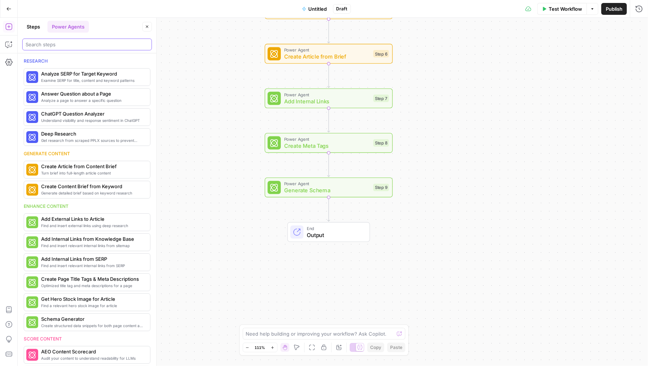
click at [75, 46] on input "search" at bounding box center [87, 44] width 123 height 7
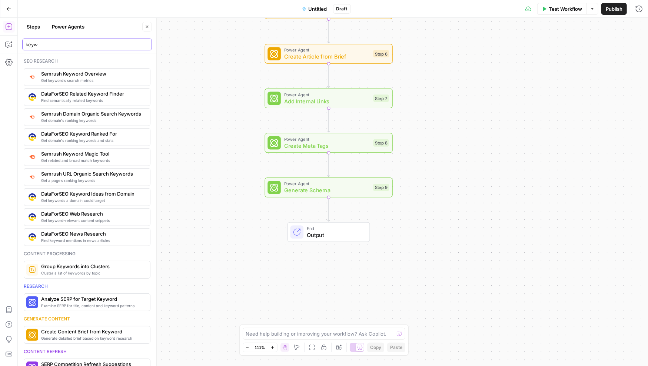
type input "keyw"
click at [58, 27] on button "Power Agents" at bounding box center [68, 27] width 42 height 12
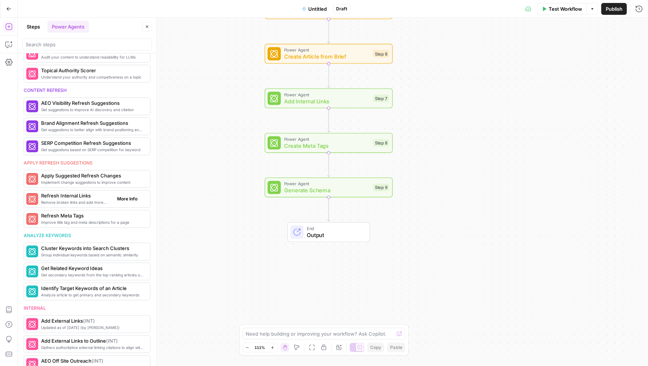
scroll to position [316, 0]
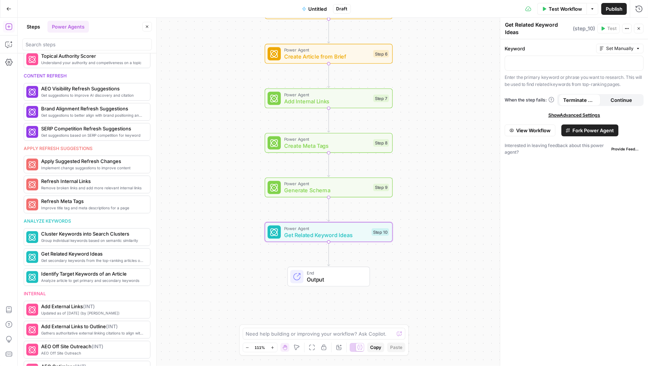
click at [34, 24] on button "Steps" at bounding box center [33, 27] width 22 height 12
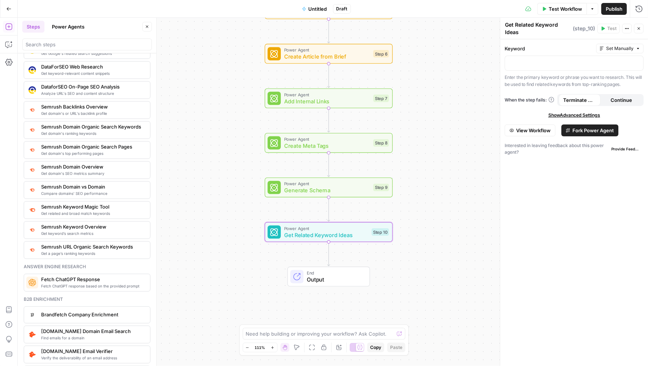
scroll to position [776, 0]
